Goal: Communication & Community: Answer question/provide support

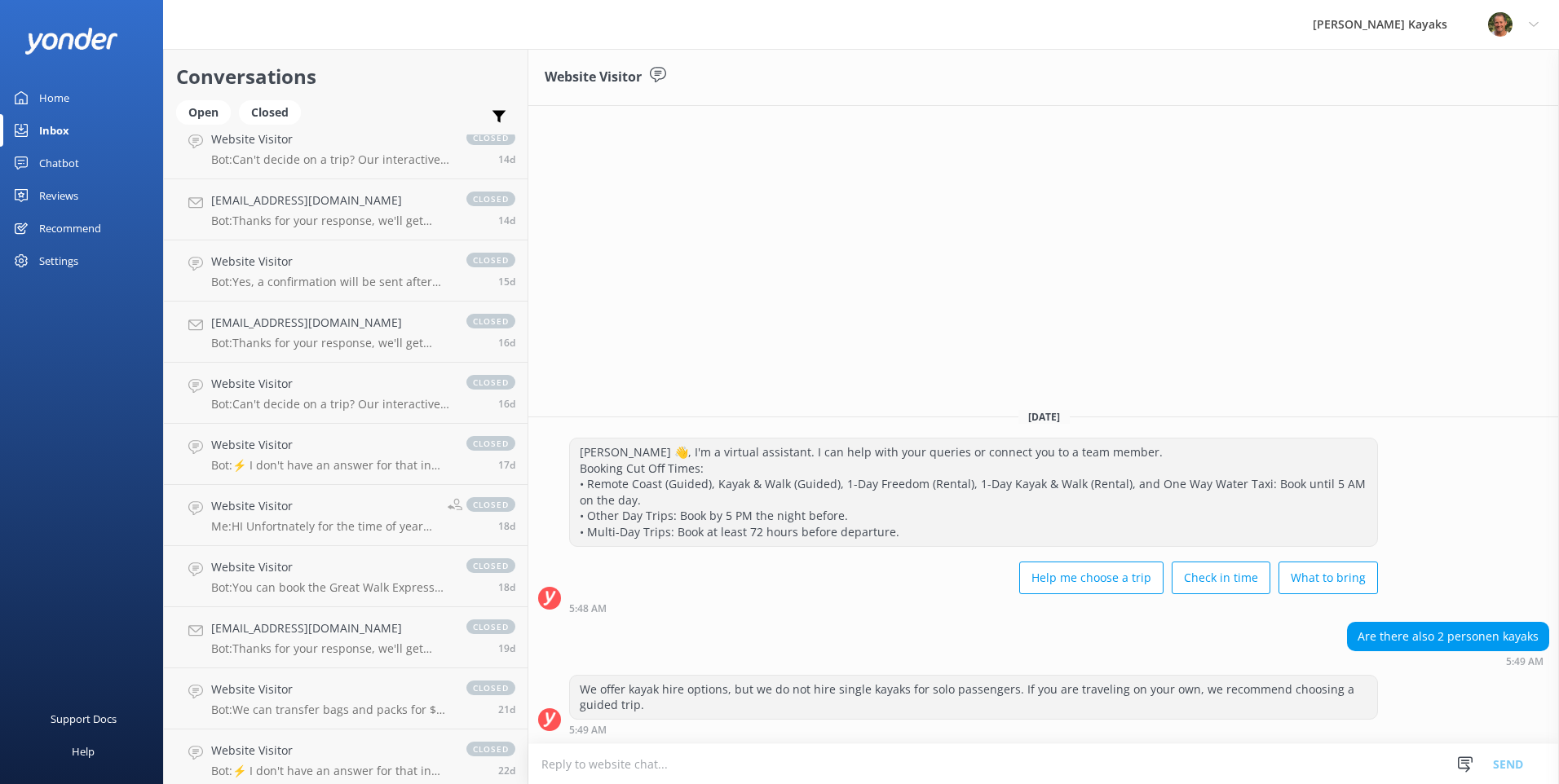
scroll to position [1372, 0]
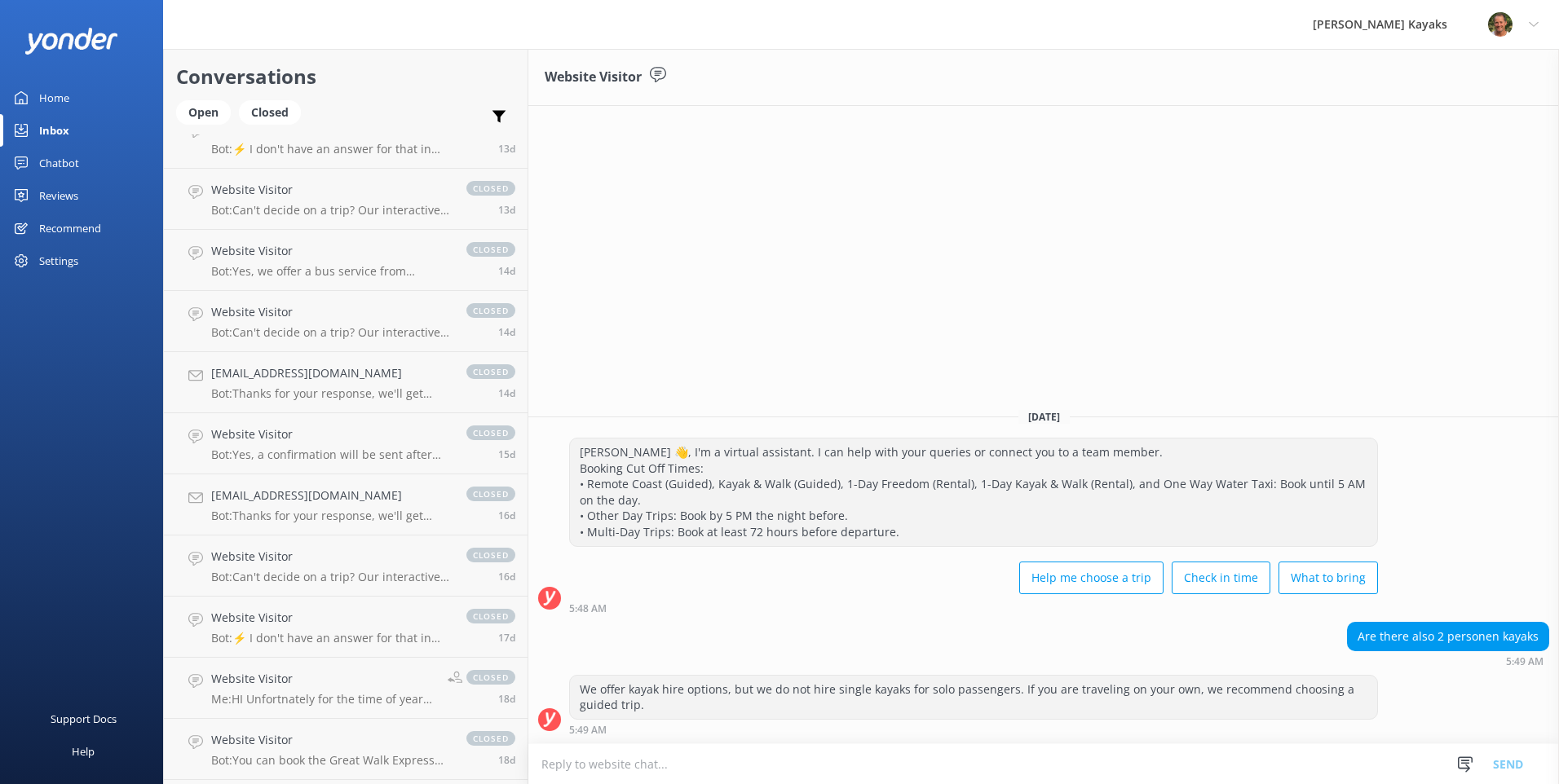
click at [60, 134] on div "Inbox" at bounding box center [54, 130] width 30 height 33
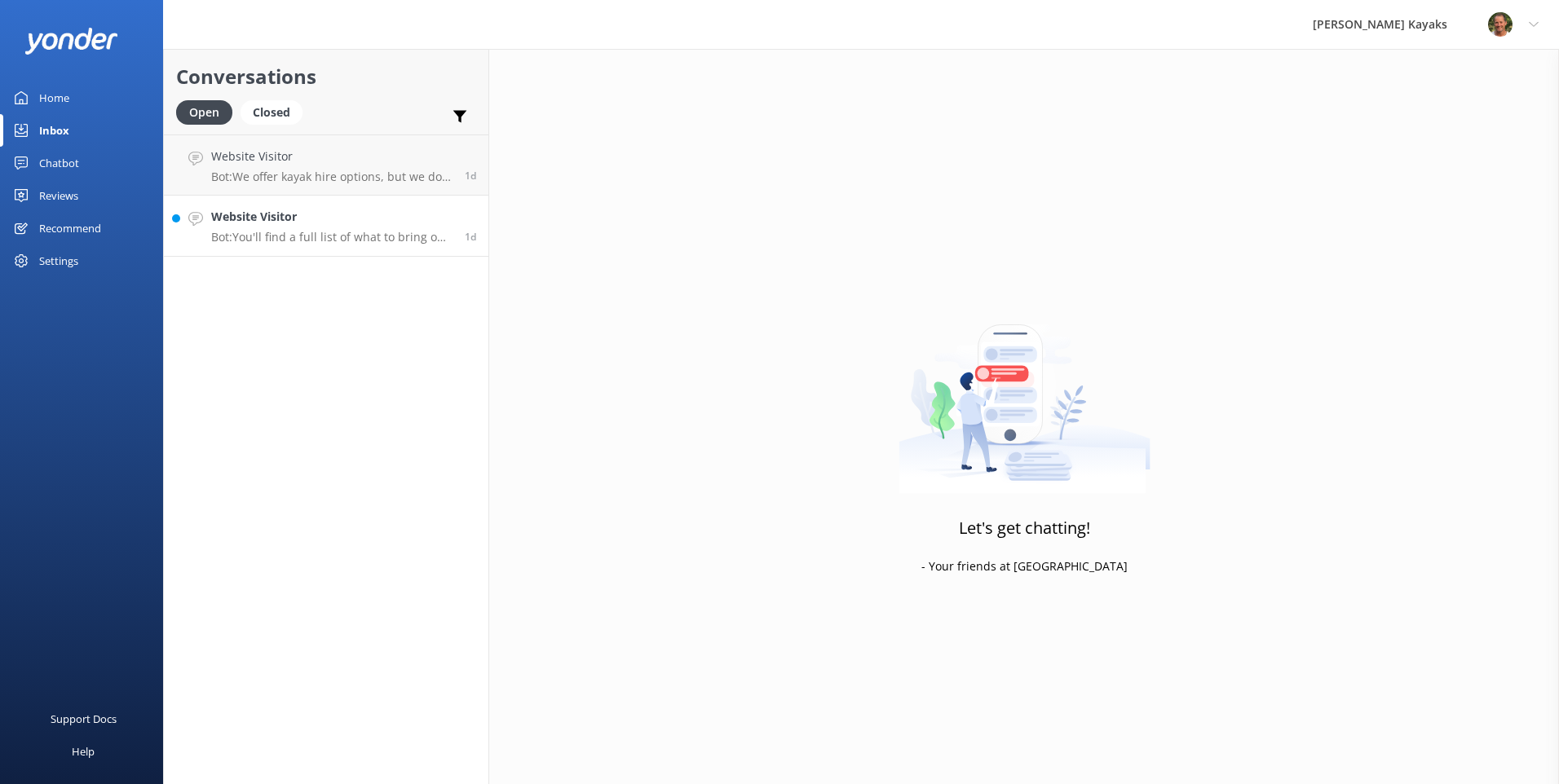
click at [279, 226] on h4 "Website Visitor" at bounding box center [332, 216] width 241 height 18
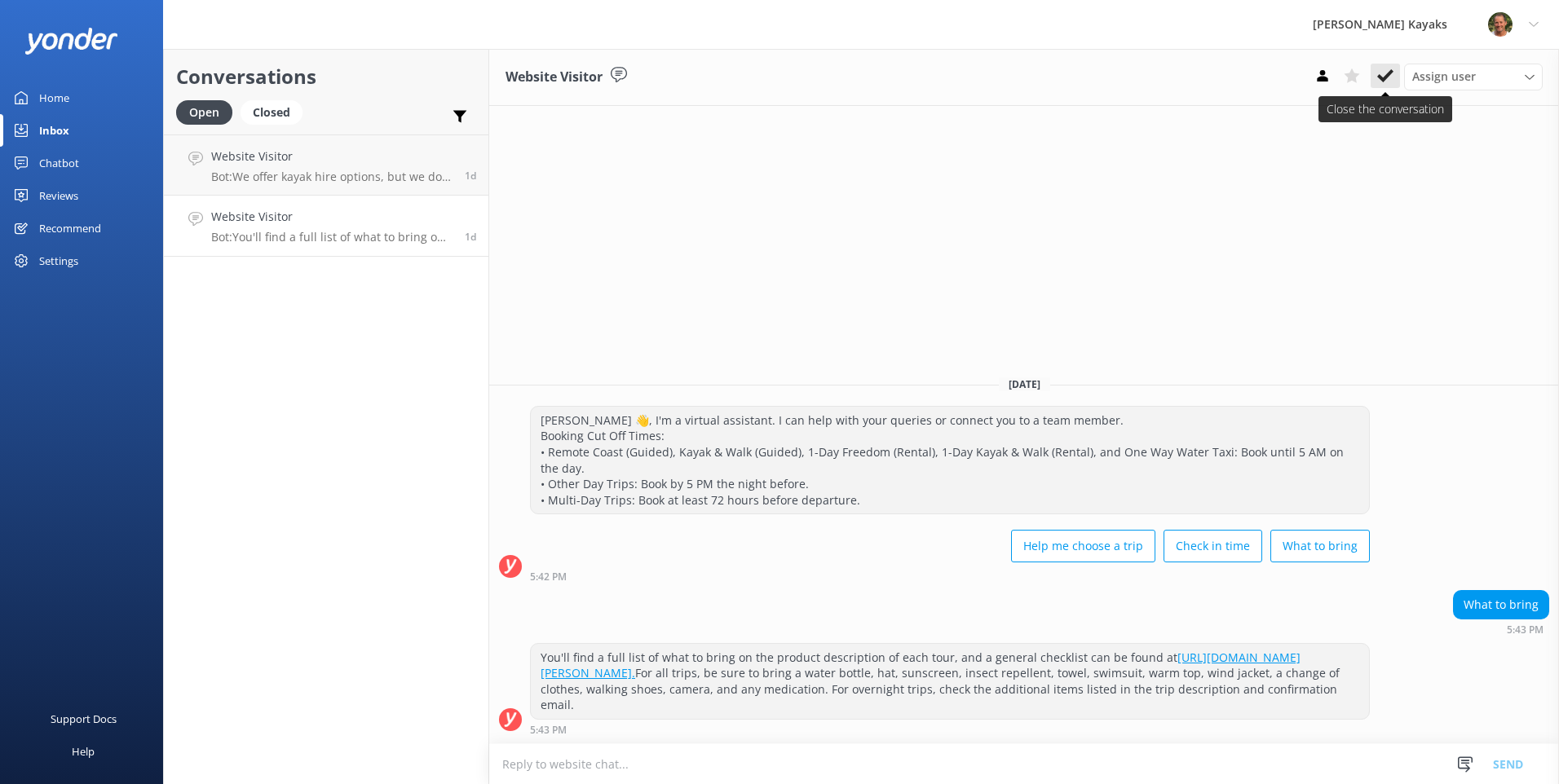
click at [1388, 73] on icon at bounding box center [1385, 75] width 16 height 16
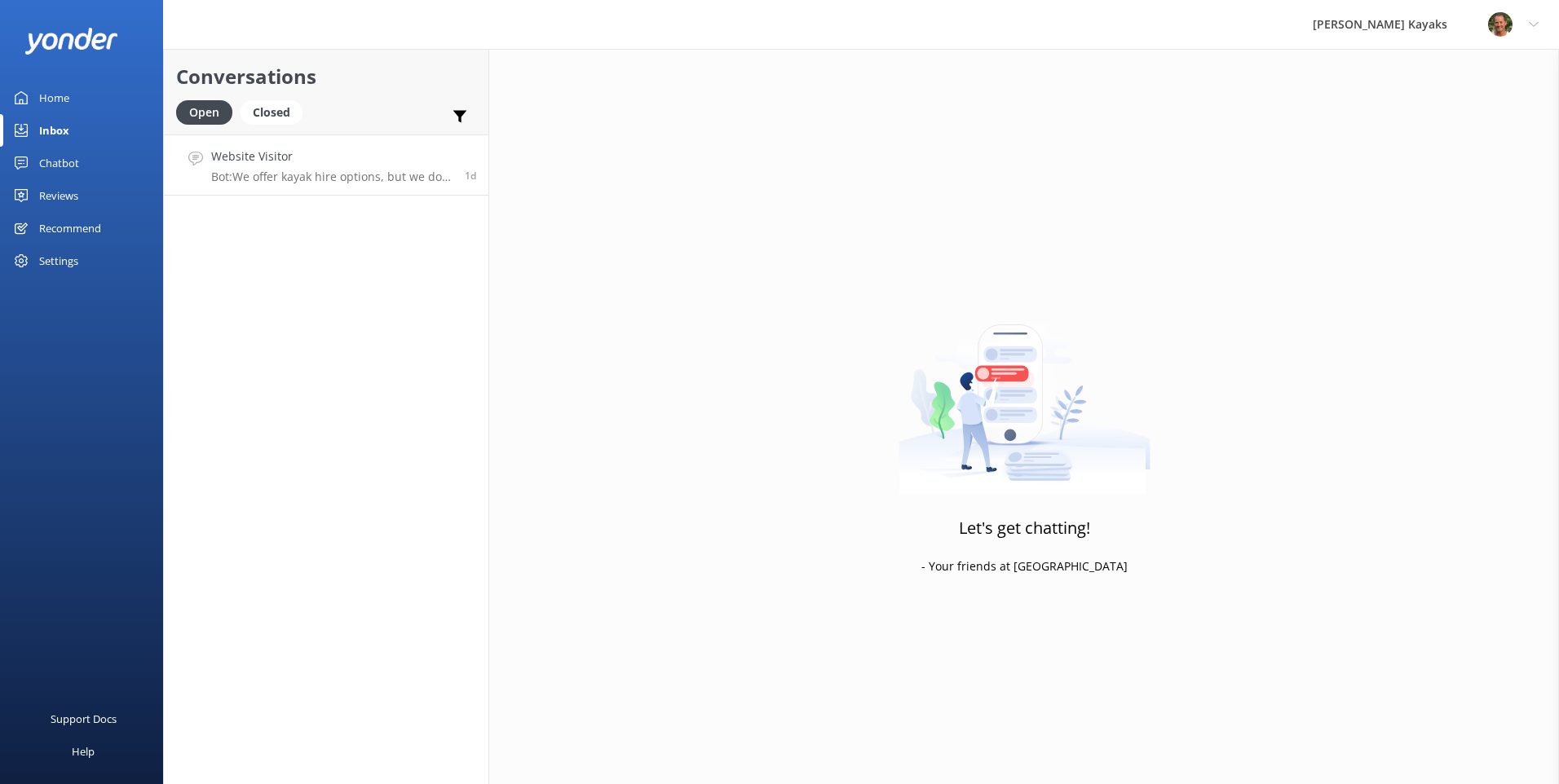
click at [293, 179] on p "Bot: We offer kayak hire options, but we do not hire single kayaks for solo pas…" at bounding box center [332, 176] width 241 height 15
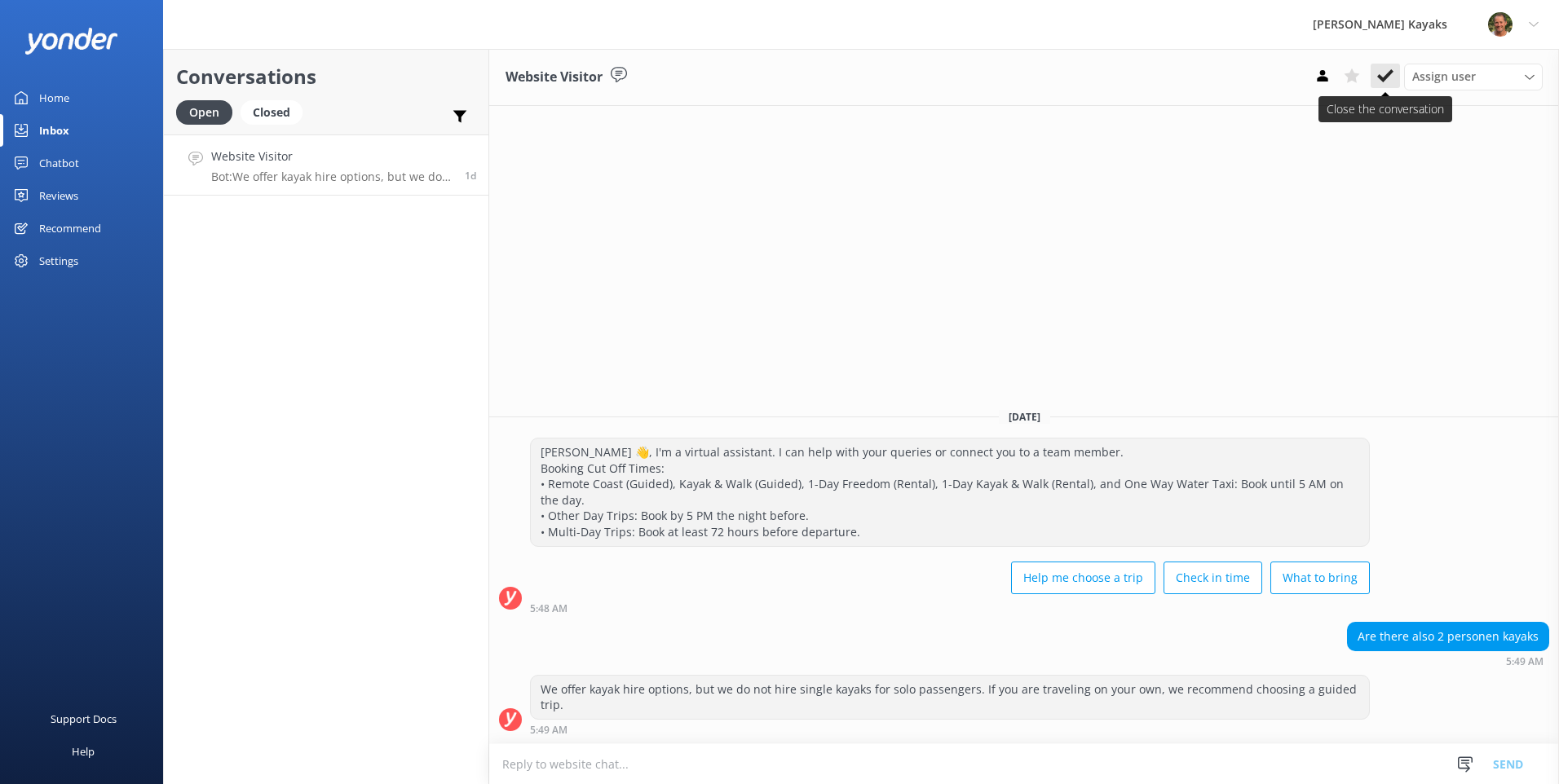
click at [1377, 74] on button at bounding box center [1385, 76] width 29 height 25
